Goal: Transaction & Acquisition: Purchase product/service

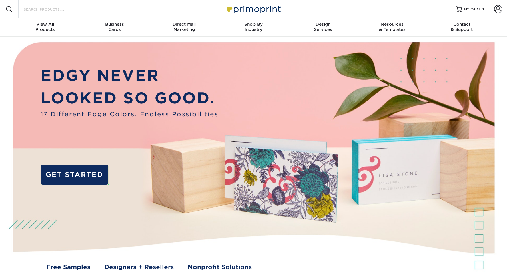
click at [33, 12] on input "Search Products" at bounding box center [51, 9] width 56 height 7
type input "banners"
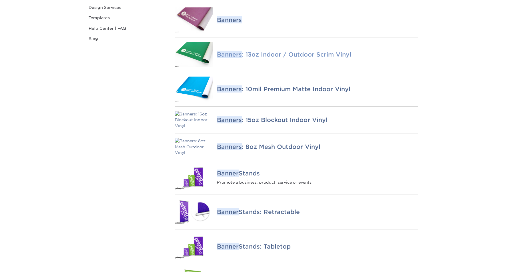
scroll to position [115, 0]
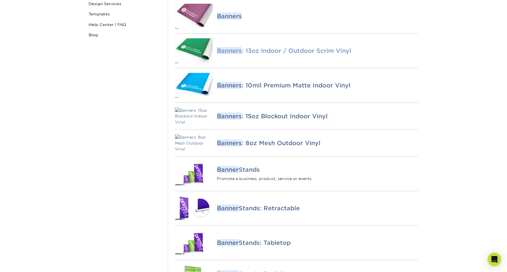
click at [268, 54] on h4 "Banners : 13oz Indoor / Outdoor Scrim Vinyl" at bounding box center [317, 50] width 201 height 7
